Goal: Navigation & Orientation: Understand site structure

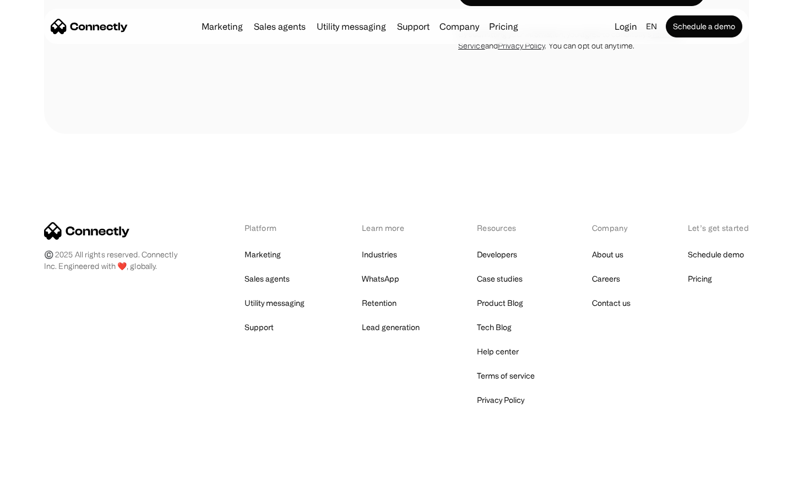
scroll to position [3706, 0]
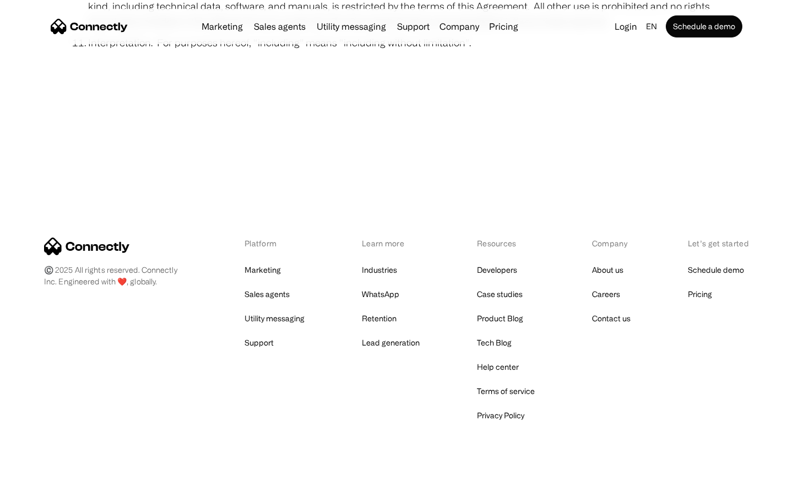
scroll to position [4045, 0]
